Goal: Answer question/provide support

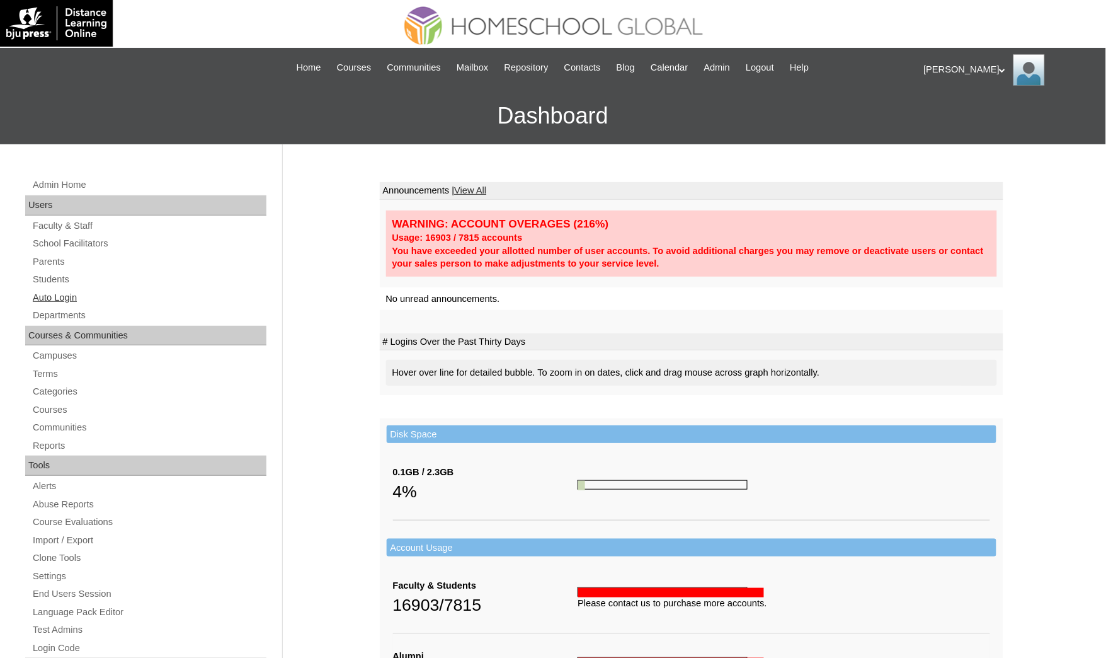
click at [88, 291] on link "Auto Login" at bounding box center [148, 298] width 235 height 16
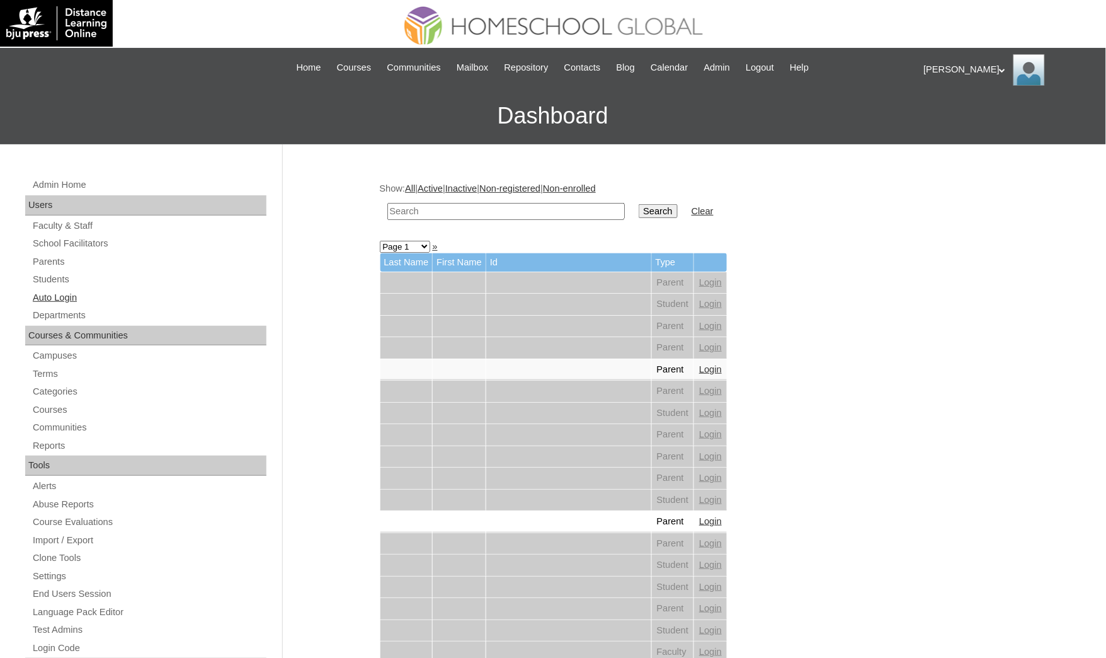
click at [62, 290] on link "Auto Login" at bounding box center [148, 298] width 235 height 16
click at [418, 208] on input "text" at bounding box center [505, 211] width 237 height 17
paste input "Dan Arabella"
type input "Dan Arabella"
click at [639, 204] on input "Search" at bounding box center [658, 211] width 39 height 14
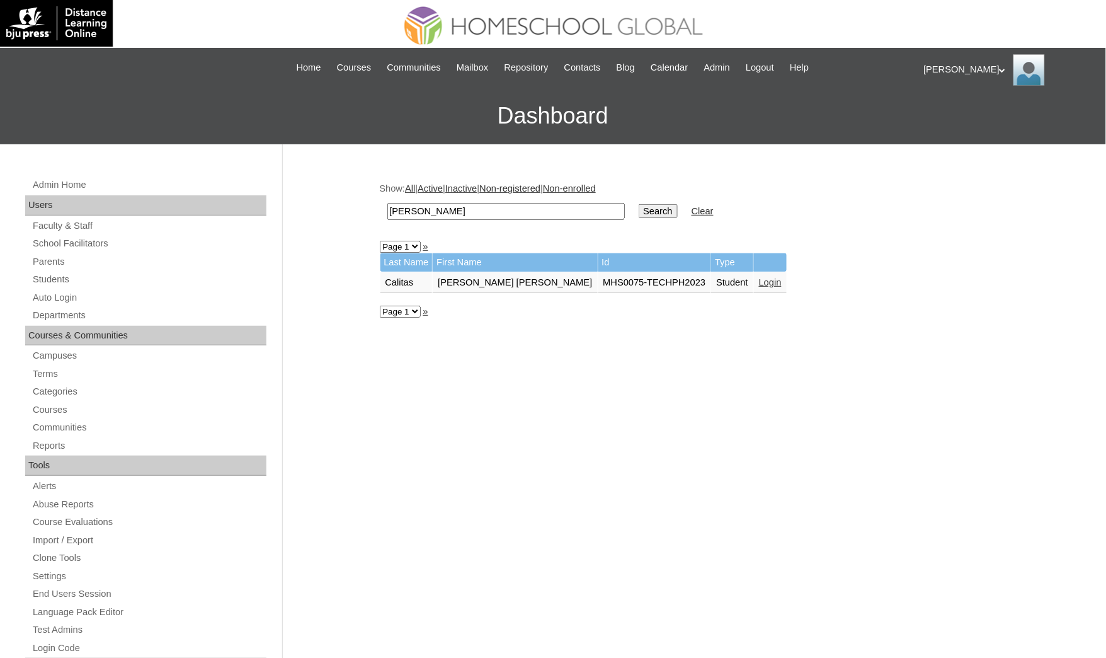
click at [759, 280] on link "Login" at bounding box center [770, 282] width 23 height 10
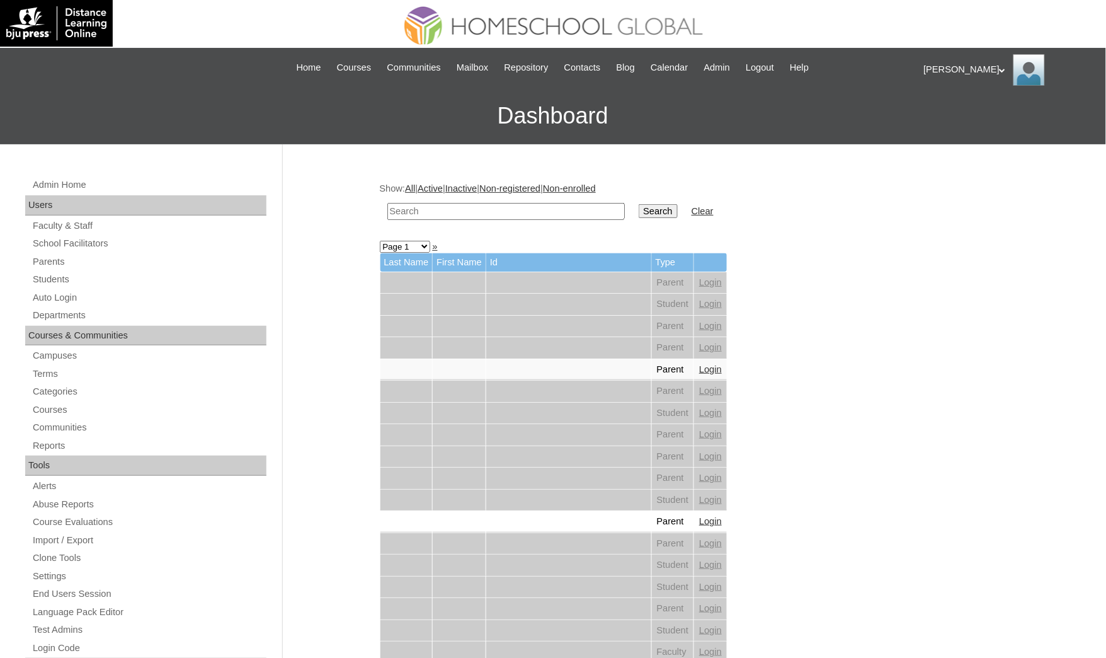
click at [426, 202] on td at bounding box center [506, 212] width 250 height 30
click at [426, 203] on input "text" at bounding box center [505, 211] width 237 height 17
paste input "[PERSON_NAME][DEMOGRAPHIC_DATA]"
type input "[PERSON_NAME][DEMOGRAPHIC_DATA]"
click at [639, 204] on input "Search" at bounding box center [658, 211] width 39 height 14
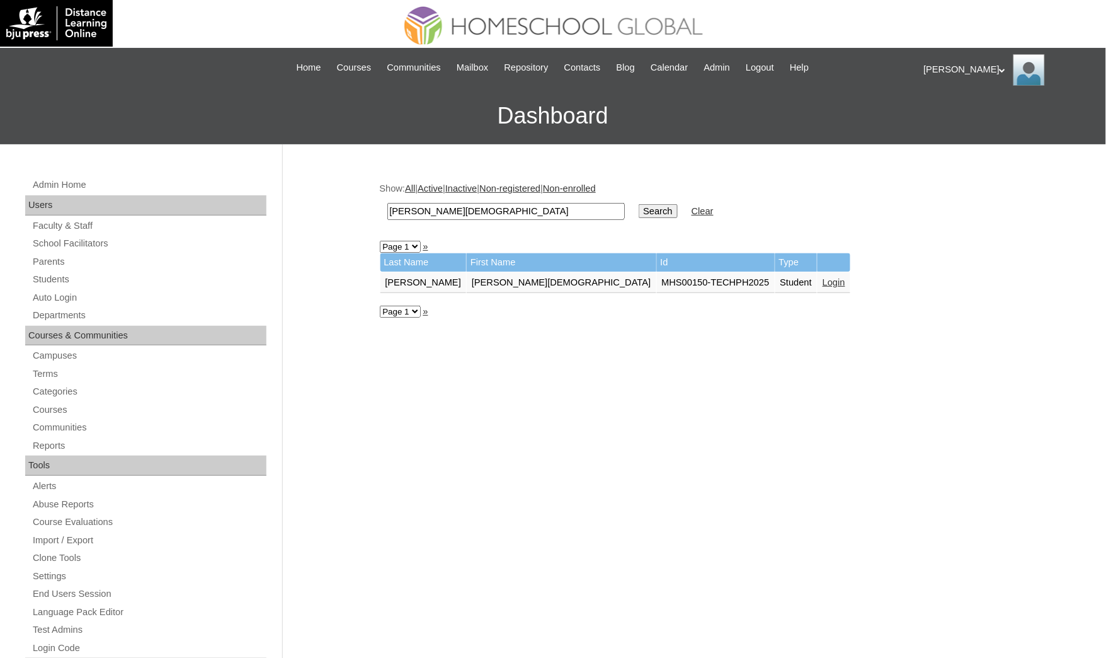
click at [1, 433] on div "Admin Home Users Faculty & Staff School Facilitators Parents Students Auto Logi…" at bounding box center [553, 578] width 1106 height 869
drag, startPoint x: 463, startPoint y: 214, endPoint x: 239, endPoint y: 187, distance: 225.9
click at [239, 187] on div "Admin Home Users Faculty & Staff School Facilitators Parents Students Auto Logi…" at bounding box center [553, 578] width 1106 height 869
click at [77, 283] on link "Students" at bounding box center [148, 280] width 235 height 16
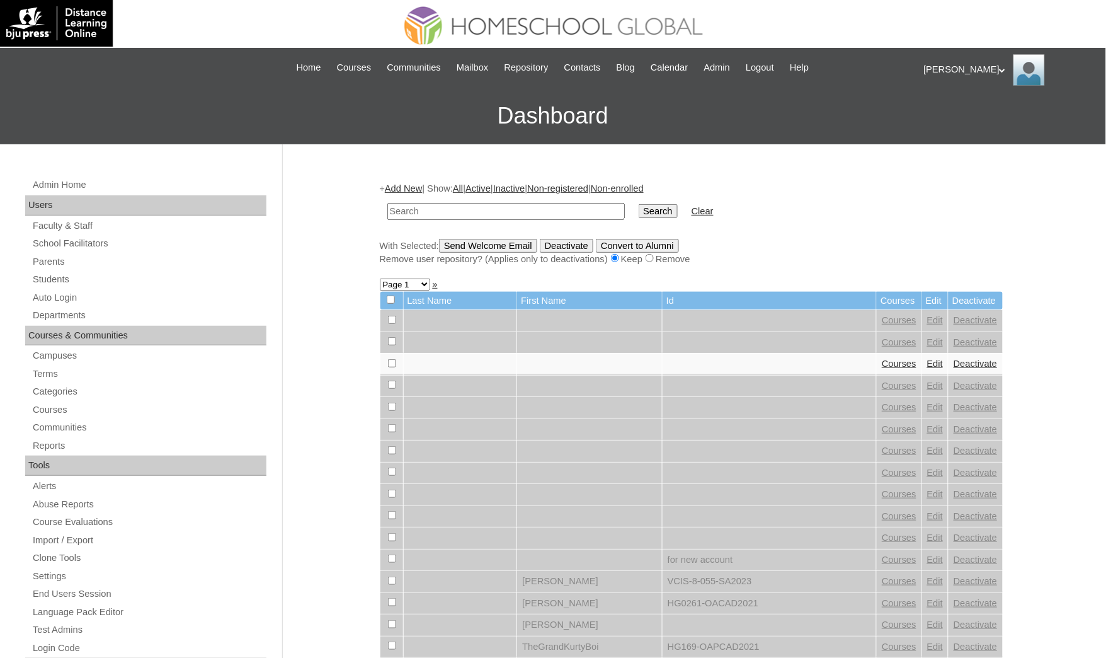
click at [486, 214] on input "text" at bounding box center [505, 211] width 237 height 17
type input "Nolan Kaimana"
click at [639, 204] on input "Search" at bounding box center [658, 211] width 39 height 14
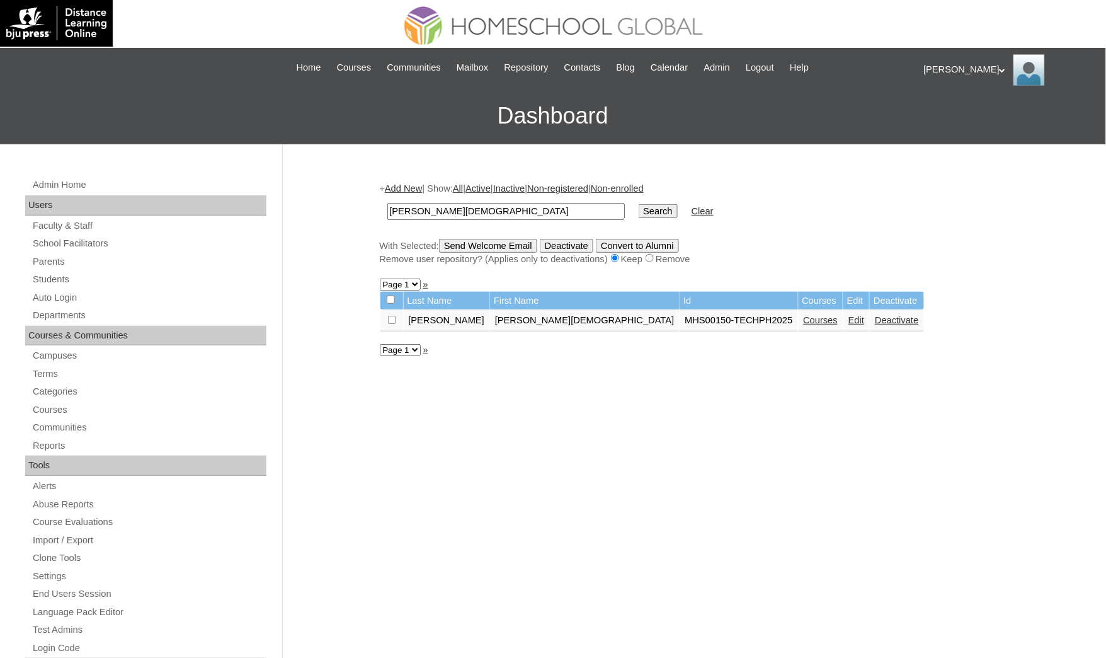
click at [804, 315] on link "Courses" at bounding box center [821, 320] width 35 height 10
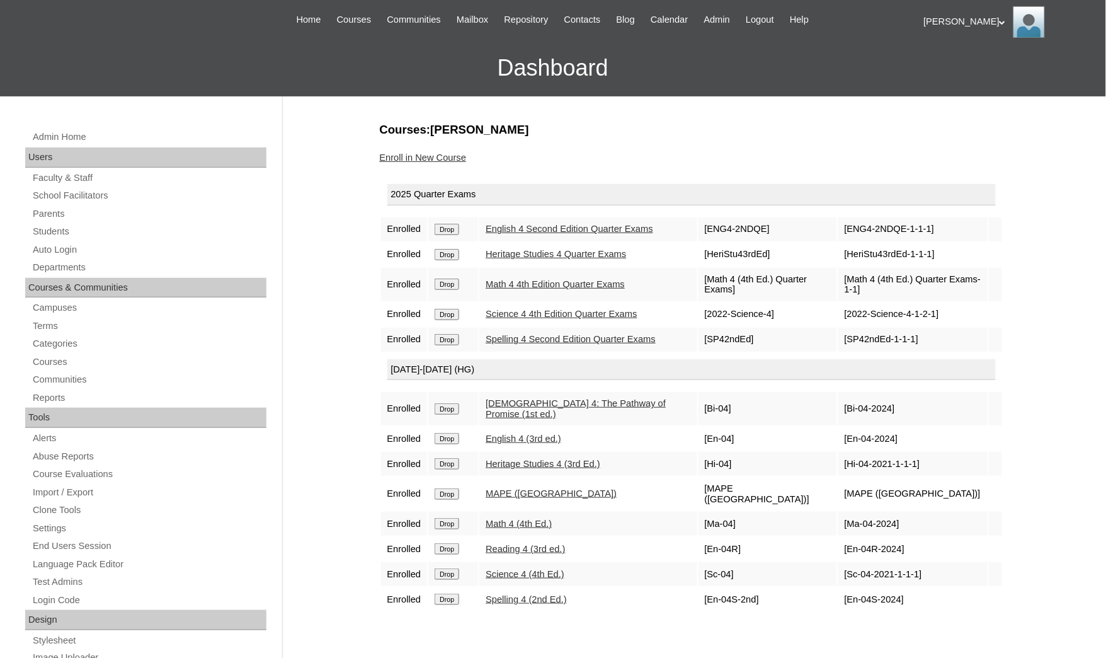
scroll to position [94, 0]
